Goal: Information Seeking & Learning: Find specific page/section

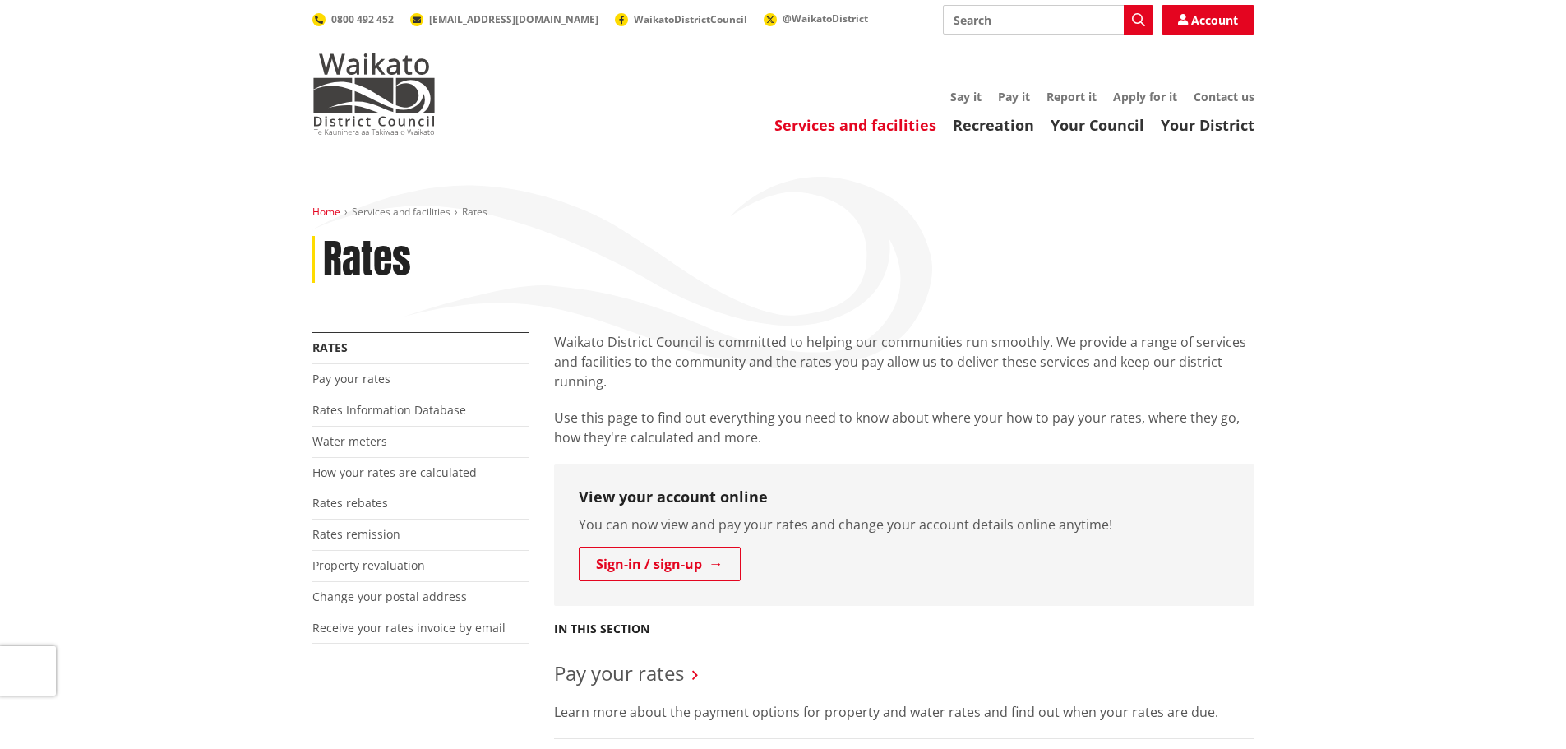
click at [331, 217] on link "Home" at bounding box center [326, 212] width 28 height 14
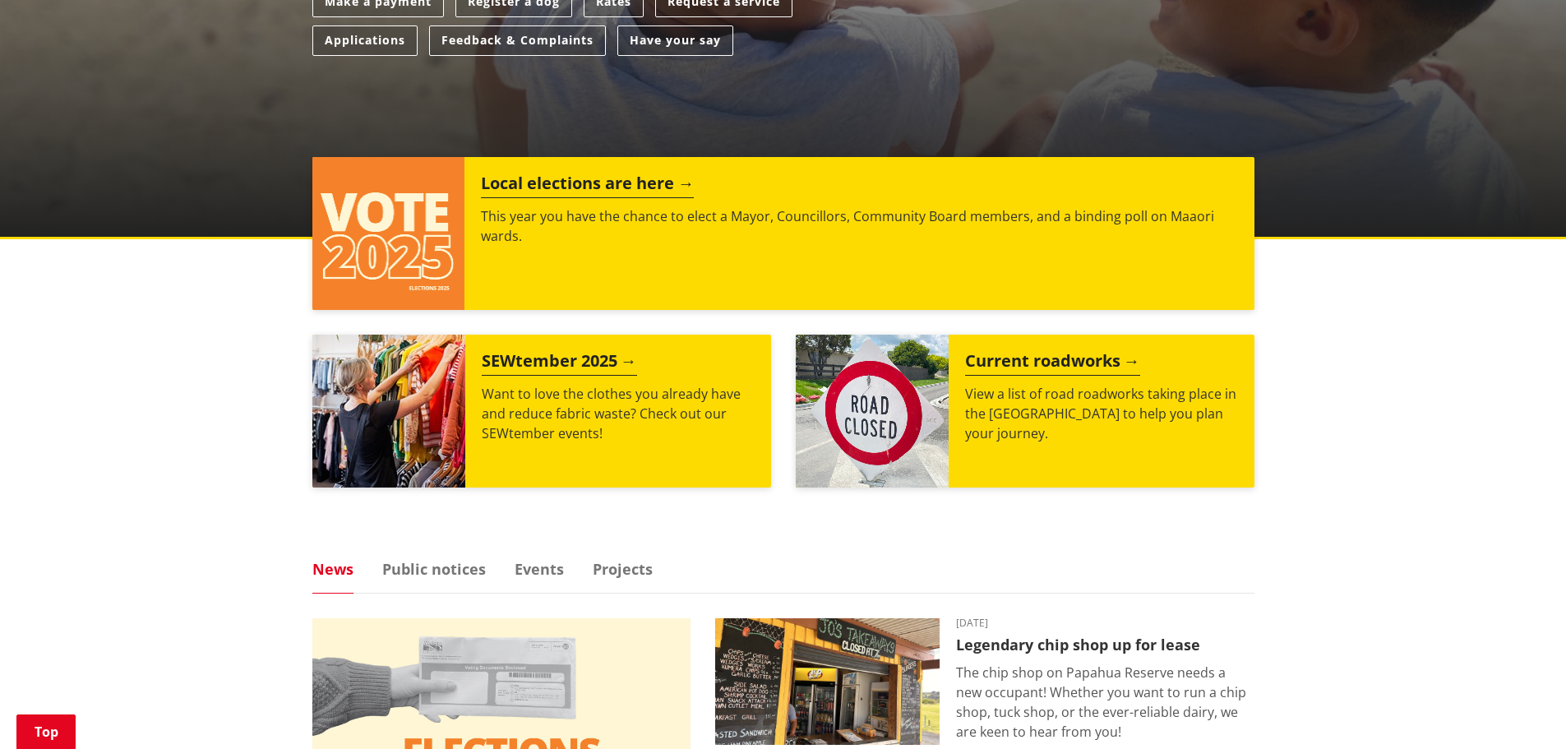
scroll to position [164, 0]
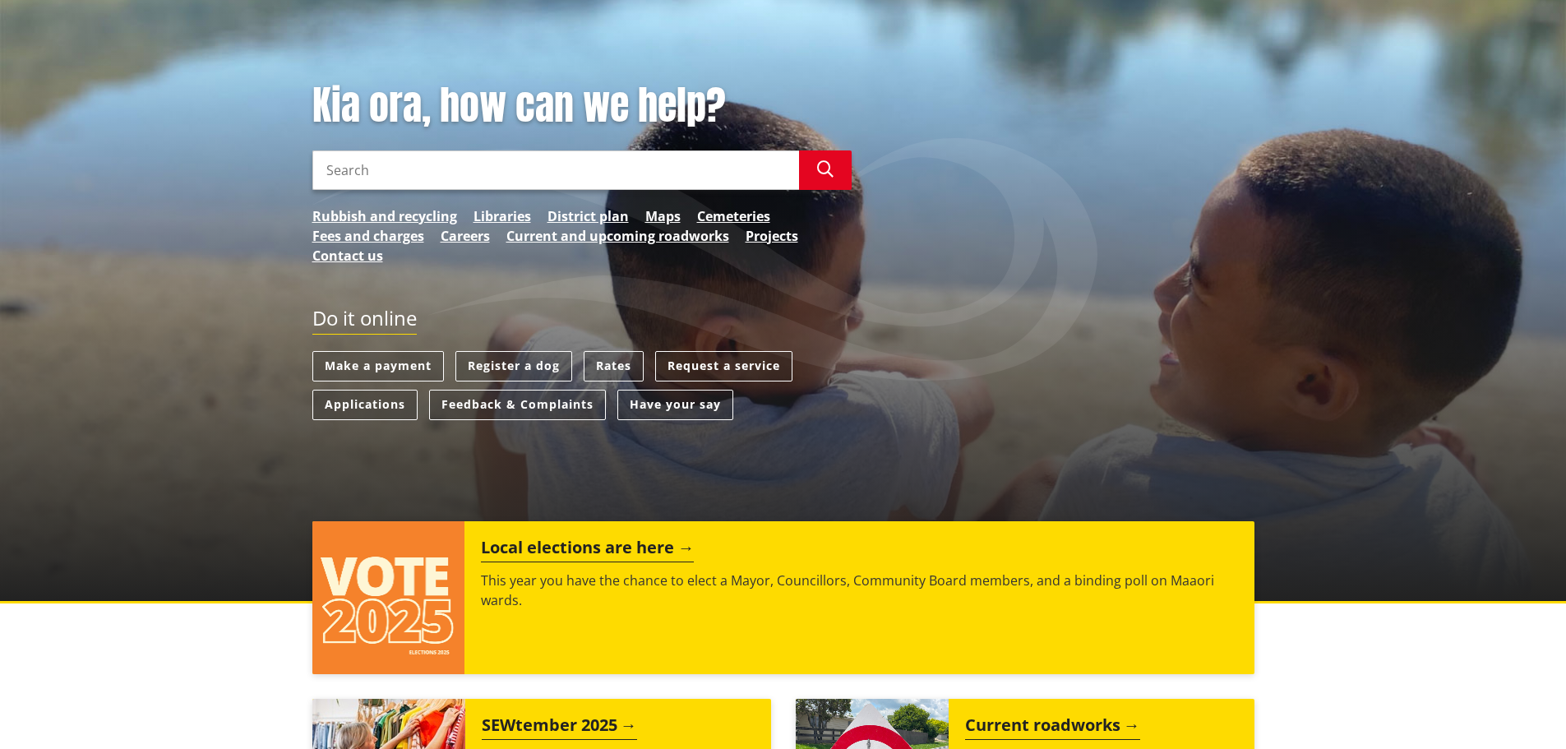
click at [386, 179] on input "Search" at bounding box center [555, 169] width 487 height 39
type input "waters"
click at [838, 171] on button "Search" at bounding box center [825, 169] width 53 height 39
